Goal: Book appointment/travel/reservation

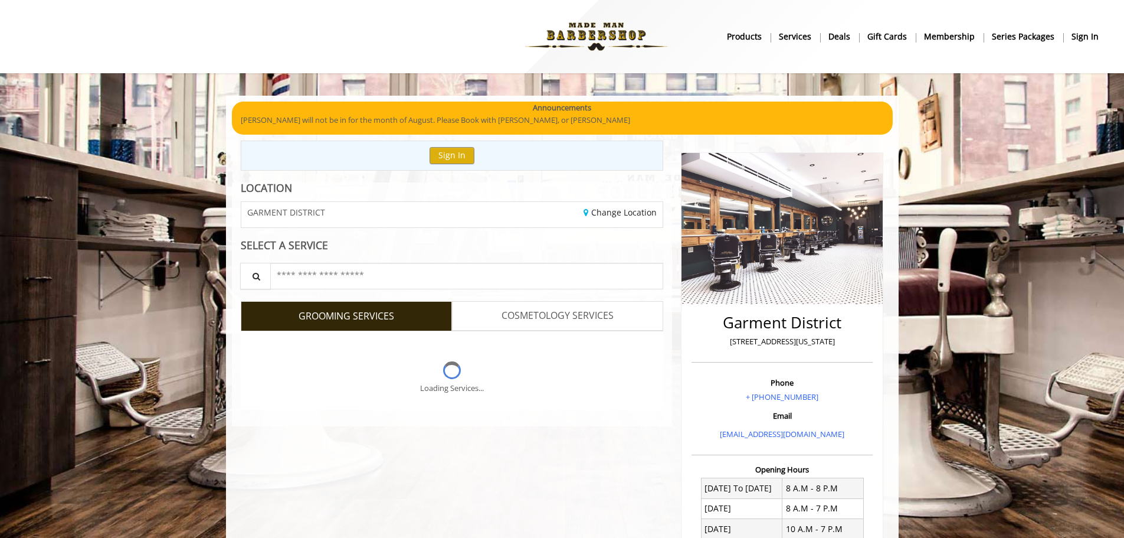
scroll to position [231, 0]
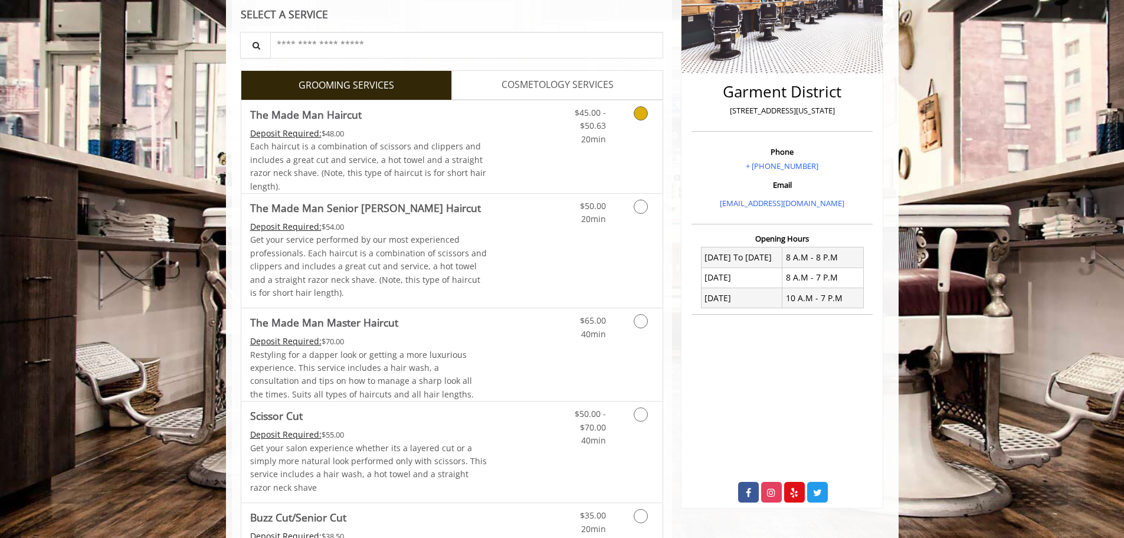
click at [526, 158] on link "Discounted Price" at bounding box center [522, 146] width 70 height 93
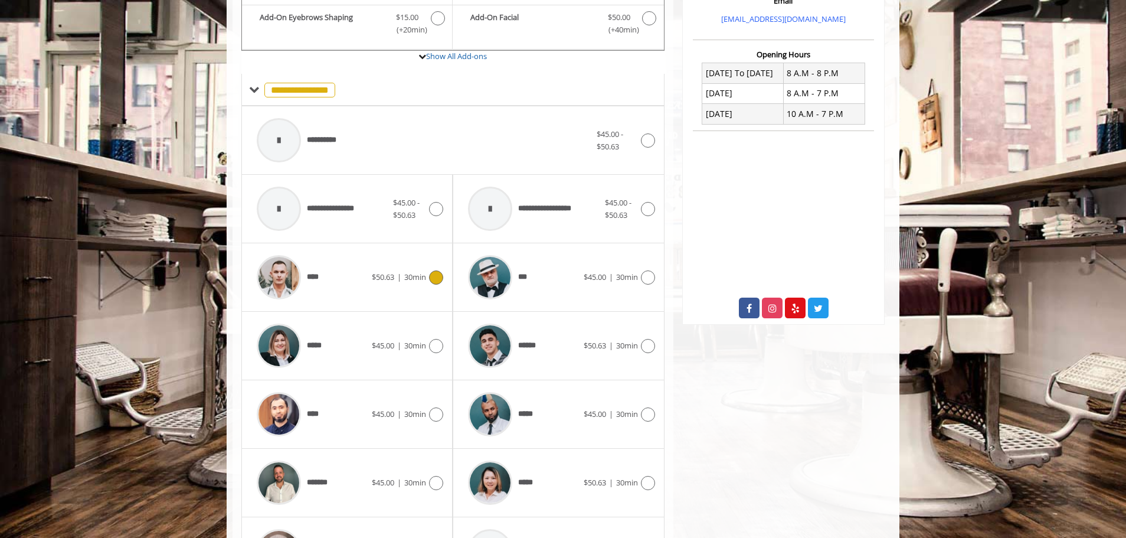
click at [349, 274] on div "****" at bounding box center [311, 277] width 121 height 56
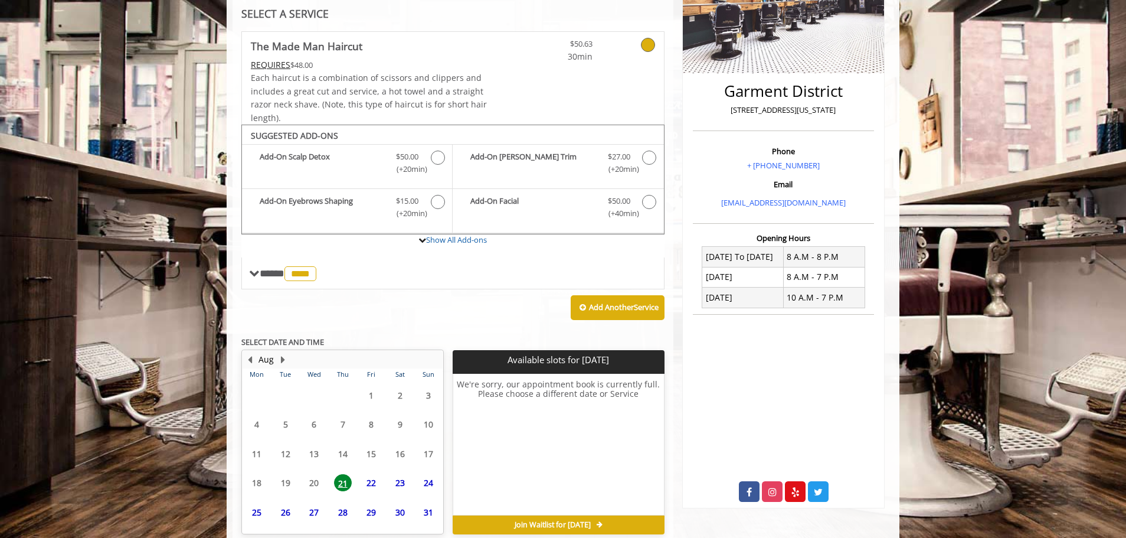
scroll to position [286, 0]
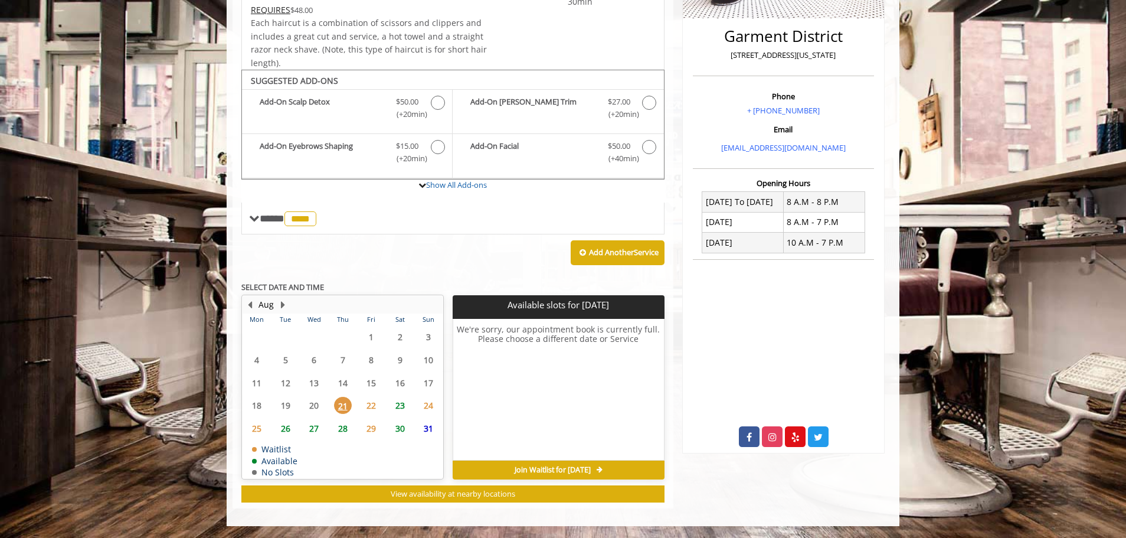
click at [374, 402] on span "22" at bounding box center [371, 405] width 18 height 17
click at [591, 471] on span "Join Waitlist for [DATE]" at bounding box center [553, 469] width 76 height 9
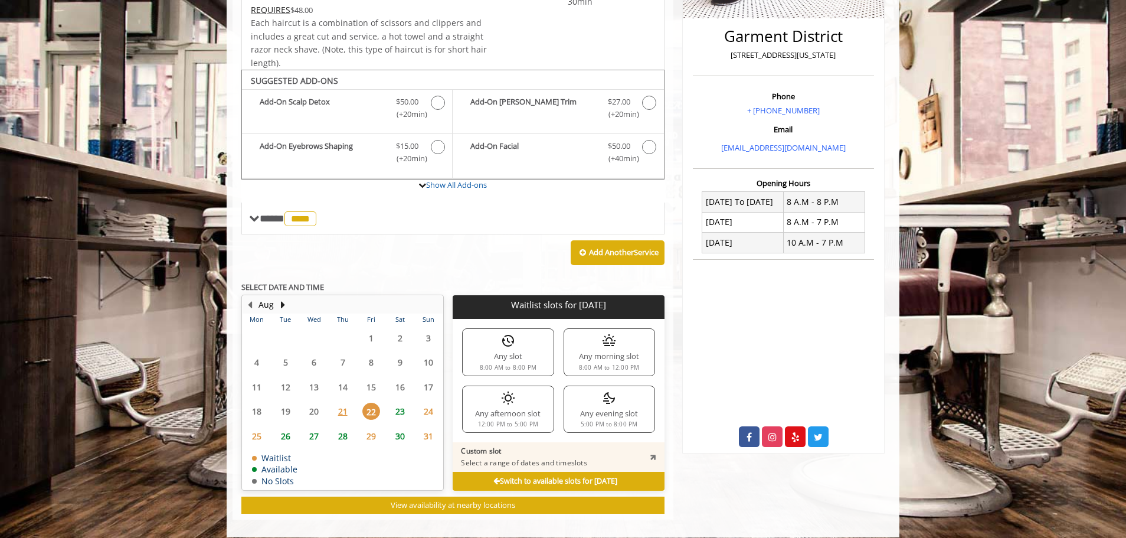
click at [514, 411] on div "Any afternoon slot 12:00 PM to 5:00 PM" at bounding box center [507, 408] width 91 height 47
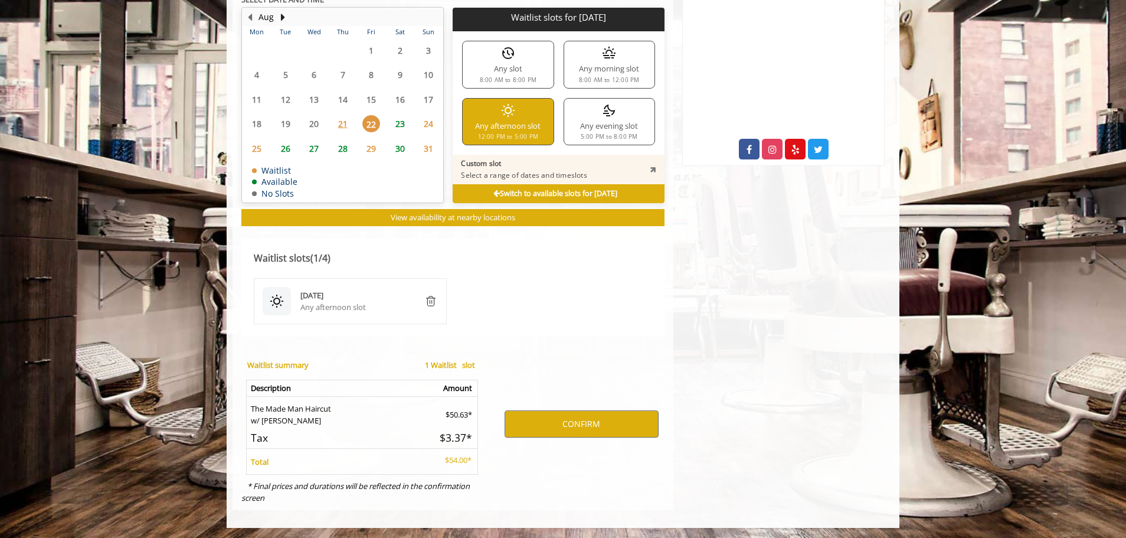
scroll to position [575, 0]
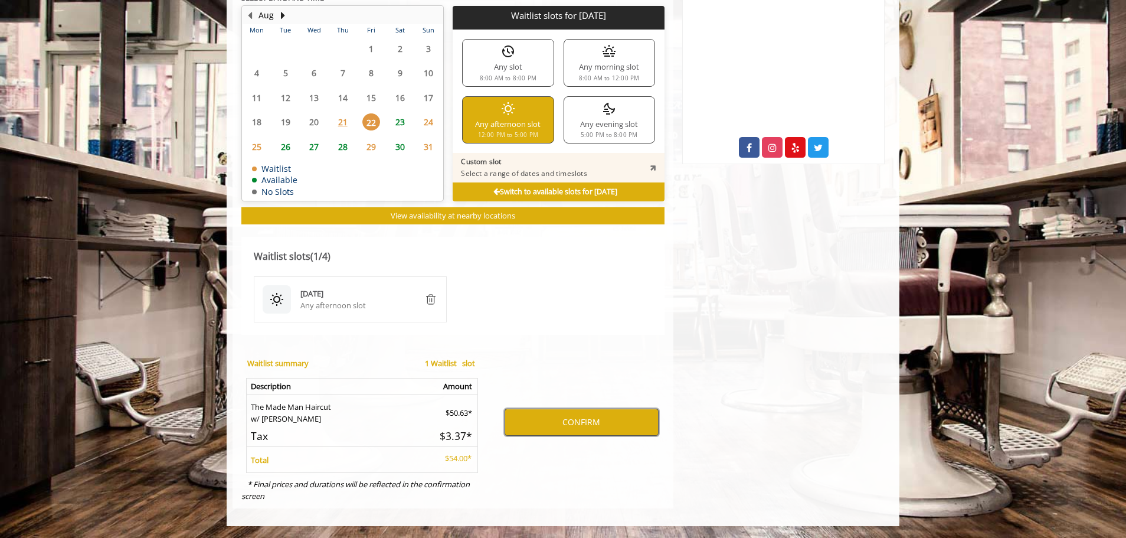
click at [572, 420] on button "CONFIRM" at bounding box center [581, 421] width 154 height 27
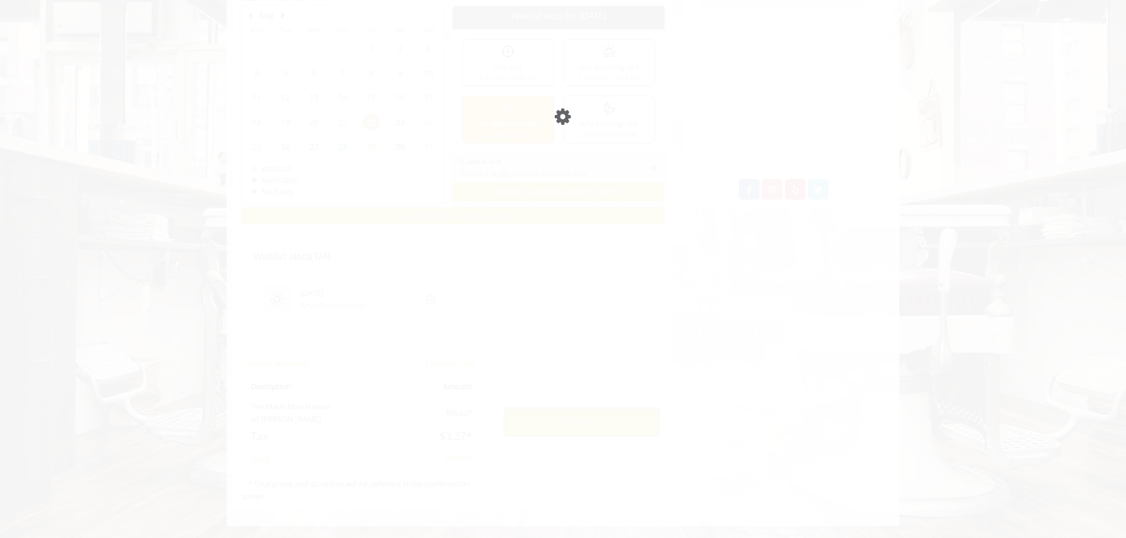
scroll to position [533, 0]
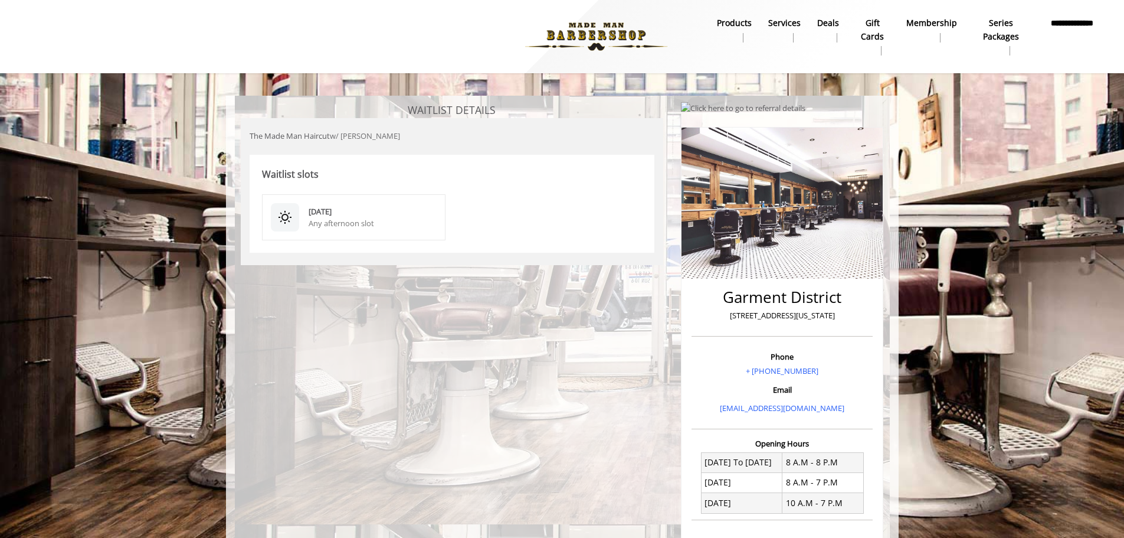
click at [358, 218] on div "Any afternoon slot" at bounding box center [373, 223] width 129 height 12
click at [287, 215] on img at bounding box center [285, 217] width 14 height 14
click at [344, 208] on div "[DATE]" at bounding box center [373, 211] width 129 height 12
